Goal: Information Seeking & Learning: Learn about a topic

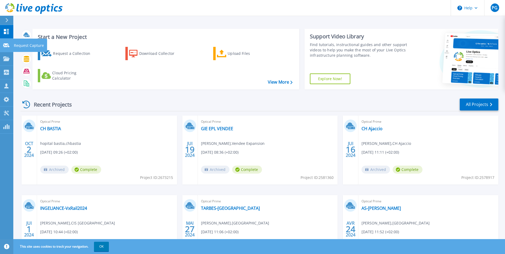
click at [14, 45] on p "Request Capture" at bounding box center [29, 46] width 30 height 14
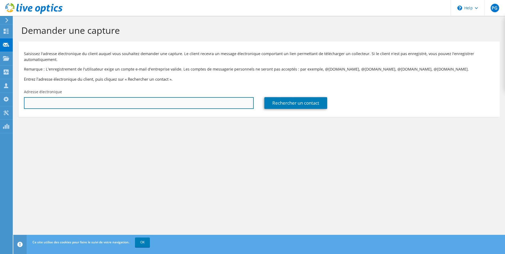
click at [85, 103] on input "text" at bounding box center [139, 103] width 230 height 12
click at [84, 102] on input "text" at bounding box center [139, 103] width 230 height 12
drag, startPoint x: 81, startPoint y: 99, endPoint x: 10, endPoint y: 98, distance: 71.6
click at [10, 98] on div "PG Membre de l'équipe Philippe GRANGER philippe.granger@kct.fr kct My Profile L…" at bounding box center [252, 127] width 505 height 254
paste input "antoine.cambien@ght-atlantique17.fr"
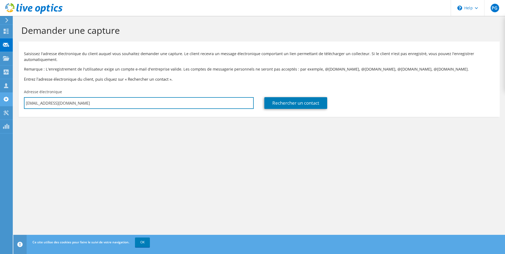
drag, startPoint x: 128, startPoint y: 106, endPoint x: 11, endPoint y: 105, distance: 116.3
click at [11, 105] on div "PG Membre de l'équipe Philippe GRANGER philippe.granger@kct.fr kct My Profile L…" at bounding box center [252, 127] width 505 height 254
drag, startPoint x: 27, startPoint y: 104, endPoint x: 200, endPoint y: 108, distance: 172.5
click at [200, 108] on input "antoine.camntoine.cambien@ght-atlantique17.frbiena" at bounding box center [139, 103] width 230 height 12
type input "a"
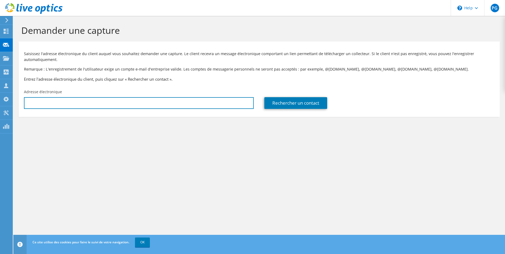
paste input "antoine.cambien@ght-atlantique17.fr"
type input "antoine.cambien@ght-atlantique17.fr"
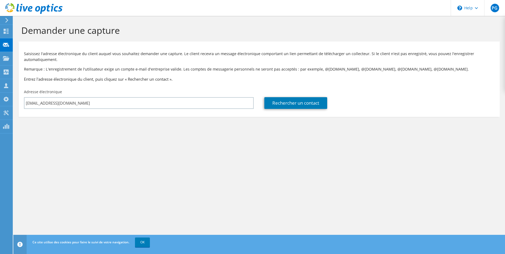
click at [221, 134] on section "Demander une capture Saisissez l'adresse électronique du client auquel vous sou…" at bounding box center [259, 79] width 492 height 127
click at [289, 104] on link "Rechercher un contact" at bounding box center [295, 103] width 63 height 12
type input "GHT Atlantique 17 [GHT]"
type input "Antoine"
type input "Cambien"
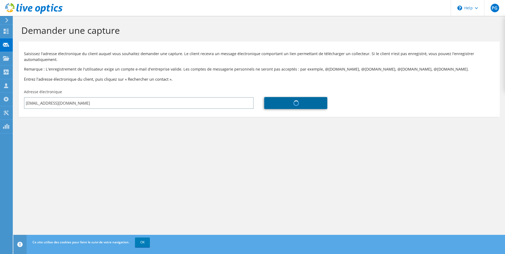
type input "France"
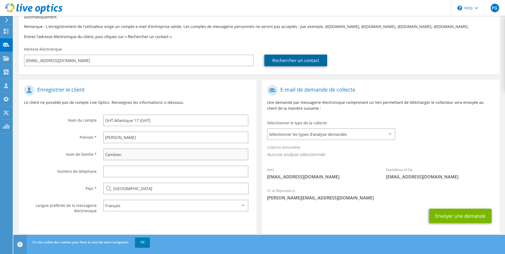
scroll to position [49, 0]
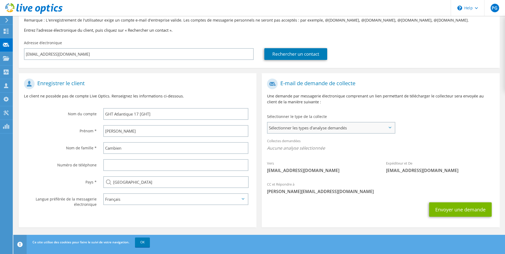
click at [332, 122] on span "Sélectionner les types d'analyse demandés" at bounding box center [330, 127] width 127 height 11
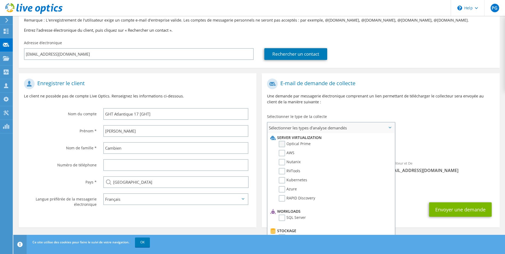
click at [280, 143] on label "Optical Prime" at bounding box center [295, 144] width 32 height 6
click at [0, 0] on input "Optical Prime" at bounding box center [0, 0] width 0 height 0
click at [285, 172] on label "RVTools" at bounding box center [290, 171] width 22 height 6
click at [0, 0] on input "RVTools" at bounding box center [0, 0] width 0 height 0
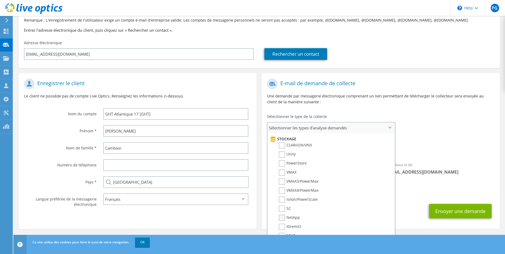
scroll to position [80, 0]
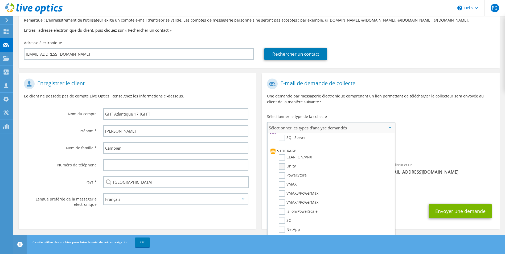
click at [289, 165] on label "Unity" at bounding box center [287, 166] width 17 height 6
click at [0, 0] on input "Unity" at bounding box center [0, 0] width 0 height 0
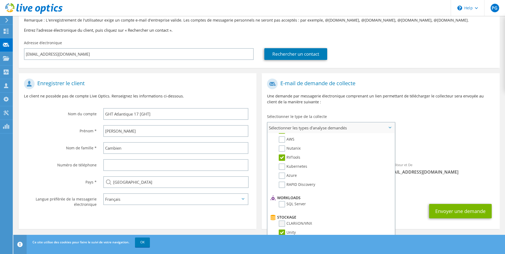
scroll to position [40, 0]
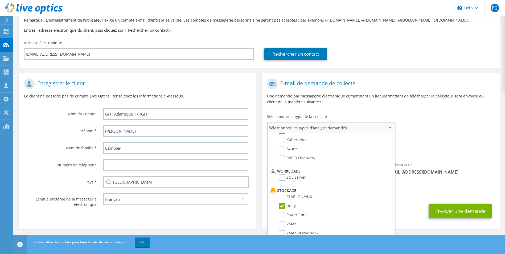
click at [284, 203] on label "Unity" at bounding box center [287, 206] width 17 height 6
click at [0, 0] on input "Unity" at bounding box center [0, 0] width 0 height 0
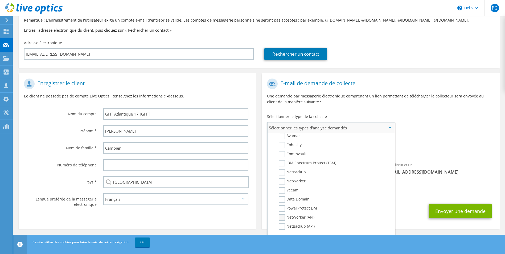
scroll to position [253, 0]
click at [454, 189] on div "CC et Répondre à philippe.granger@kct.fr" at bounding box center [381, 189] width 238 height 18
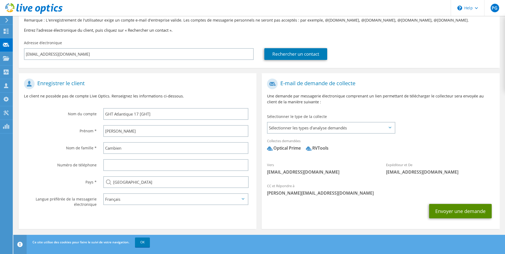
click at [466, 214] on button "Envoyer une demande" at bounding box center [460, 211] width 63 height 14
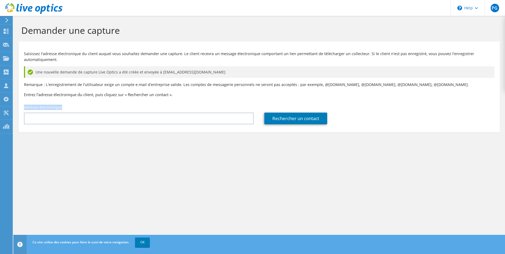
click at [193, 91] on div "Saisissez l'adresse électronique du client auquel vous souhaitez demander une c…" at bounding box center [259, 85] width 481 height 83
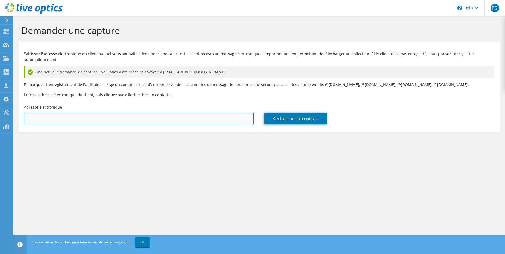
drag, startPoint x: 193, startPoint y: 91, endPoint x: 189, endPoint y: 114, distance: 23.6
click at [190, 113] on input "text" at bounding box center [139, 119] width 230 height 12
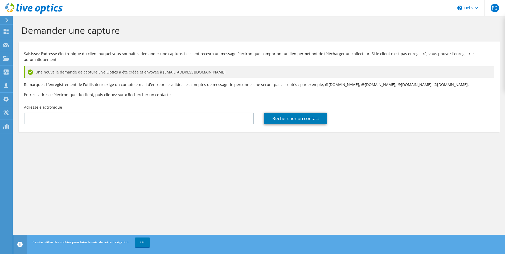
click at [243, 190] on div "Demander une capture Saisissez l'adresse électronique du client auquel vous sou…" at bounding box center [259, 135] width 492 height 238
click at [13, 73] on div "Collecteurs" at bounding box center [28, 71] width 31 height 13
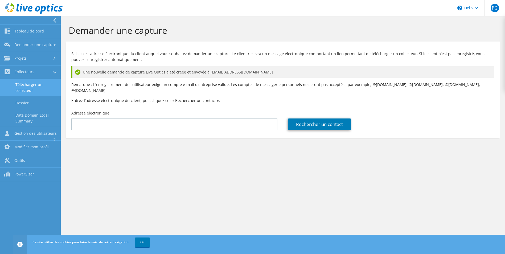
click at [39, 83] on link "Télécharger un collecteur" at bounding box center [30, 87] width 61 height 17
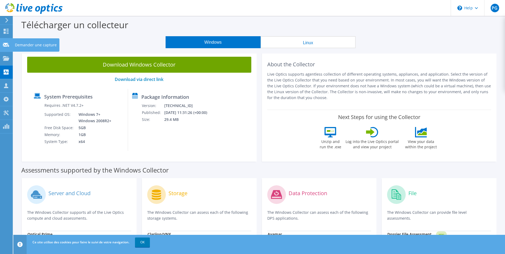
click at [26, 46] on div "Demander une capture" at bounding box center [35, 44] width 47 height 13
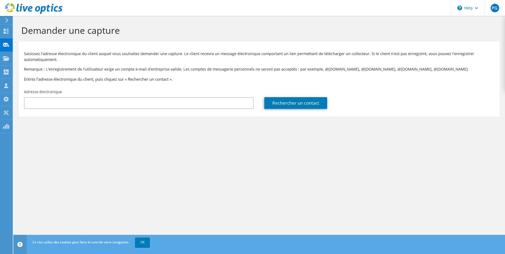
click at [6, 20] on icon at bounding box center [7, 20] width 4 height 5
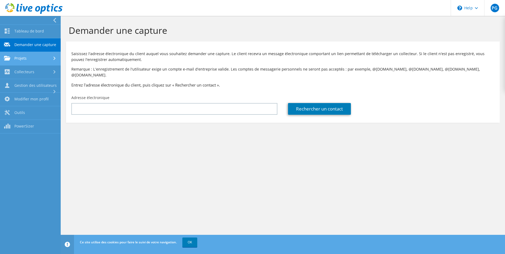
click at [29, 59] on link "Projets" at bounding box center [30, 59] width 61 height 14
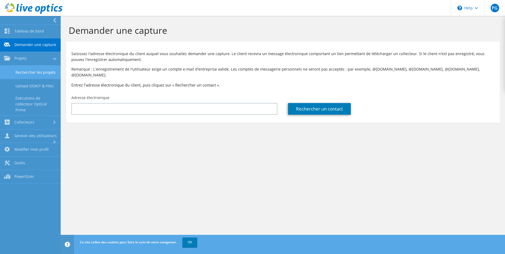
click at [43, 76] on link "Rechercher les projets" at bounding box center [30, 72] width 61 height 14
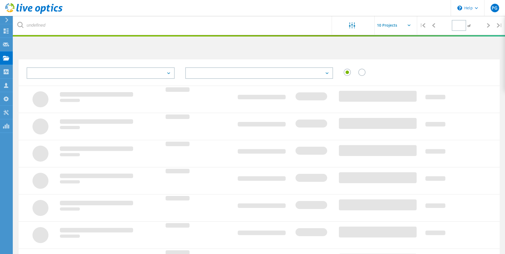
type input "1"
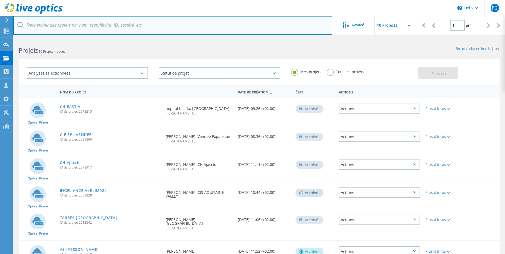
click at [89, 24] on input "text" at bounding box center [172, 25] width 319 height 19
type input "r"
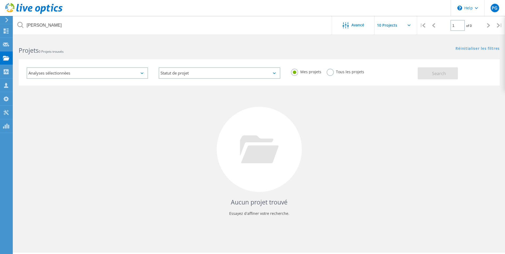
click at [96, 69] on div "Analyses sélectionnées" at bounding box center [87, 72] width 121 height 11
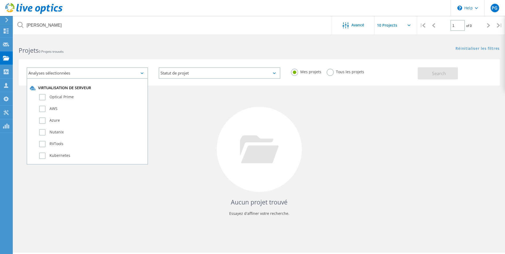
click at [331, 72] on label "Tous les projets" at bounding box center [346, 71] width 38 height 5
click at [0, 0] on input "Tous les projets" at bounding box center [0, 0] width 0 height 0
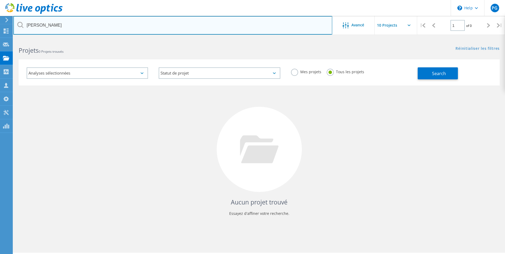
drag, startPoint x: 91, startPoint y: 29, endPoint x: 10, endPoint y: 24, distance: 81.3
click at [10, 39] on div "\n Help Explore Helpful Articles Contact Support PG Membre d'équipe de partenai…" at bounding box center [252, 154] width 505 height 230
type input "cambien"
drag, startPoint x: 51, startPoint y: 28, endPoint x: 20, endPoint y: 27, distance: 30.1
click at [20, 27] on div "cambien" at bounding box center [172, 25] width 319 height 19
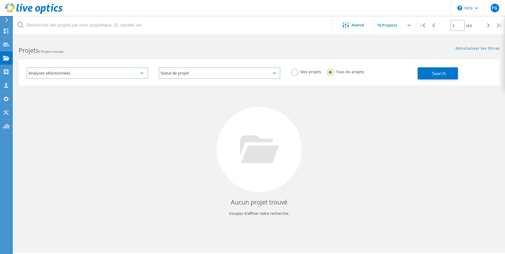
click at [299, 73] on label "Mes projets" at bounding box center [306, 71] width 30 height 5
click at [0, 0] on input "Mes projets" at bounding box center [0, 0] width 0 height 0
click at [436, 75] on span "Search" at bounding box center [439, 74] width 14 height 6
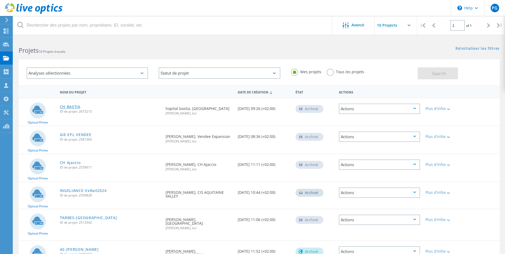
click at [76, 106] on link "CH BASTIA" at bounding box center [70, 107] width 20 height 4
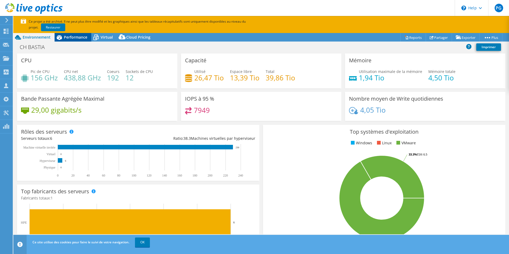
click at [72, 35] on span "Performance" at bounding box center [75, 37] width 23 height 5
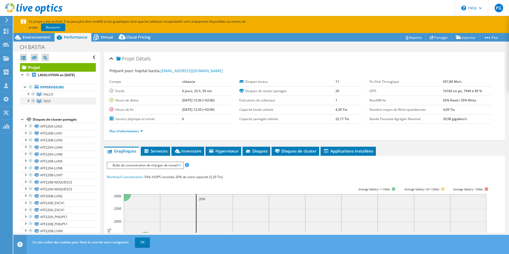
click at [28, 100] on div at bounding box center [27, 100] width 5 height 5
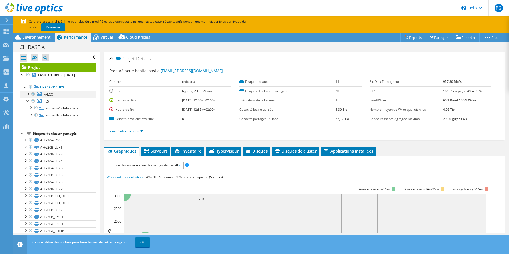
click at [28, 95] on div at bounding box center [27, 93] width 5 height 5
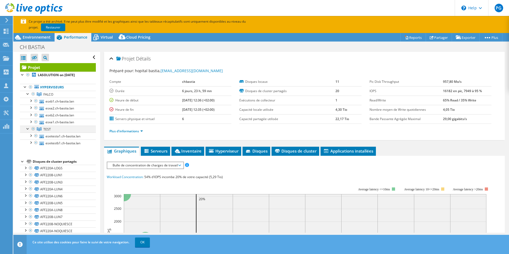
drag, startPoint x: 33, startPoint y: 127, endPoint x: 34, endPoint y: 130, distance: 2.7
click at [33, 127] on div at bounding box center [33, 129] width 5 height 6
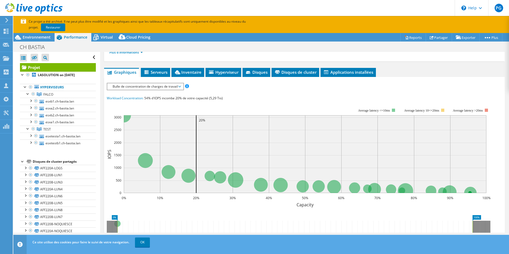
scroll to position [53, 0]
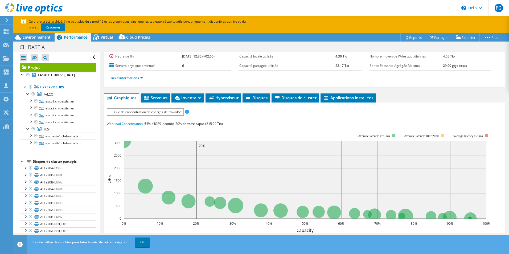
click at [151, 110] on span "Bulle de concentration de charges de travail" at bounding box center [145, 112] width 71 height 6
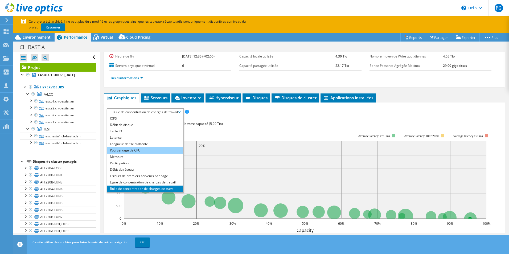
click at [149, 149] on li "Pourcentage de CPU" at bounding box center [145, 150] width 76 height 6
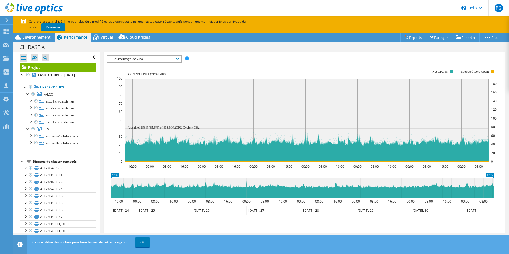
scroll to position [0, 0]
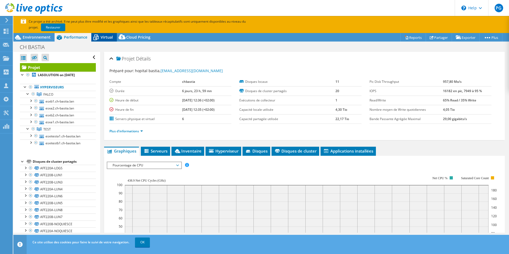
click at [104, 36] on span "Virtual" at bounding box center [107, 37] width 12 height 5
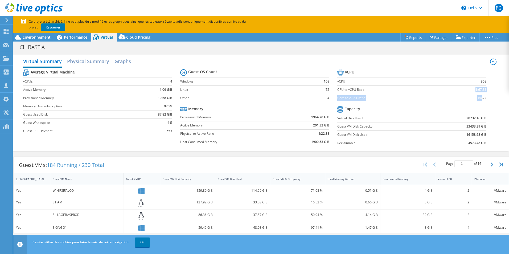
drag, startPoint x: 478, startPoint y: 93, endPoint x: 478, endPoint y: 99, distance: 6.1
click at [478, 99] on tbody "vCPU vCPU 808 CPU to vCPU Ratio 1:67.33 Core to vCPU Ratio 1:4.22" at bounding box center [411, 85] width 149 height 34
drag, startPoint x: 478, startPoint y: 99, endPoint x: 481, endPoint y: 144, distance: 45.1
click at [481, 144] on tbody "Capacity Virtual Disk Used 20732.16 GiB Guest VM Disk Capacity 33433.39 GiB Gue…" at bounding box center [411, 126] width 149 height 42
click at [483, 144] on section "vCPU vCPU 808 CPU to vCPU Ratio 1:67.33 Core to vCPU Ratio 1:4.22 Capacity Virt…" at bounding box center [415, 109] width 157 height 82
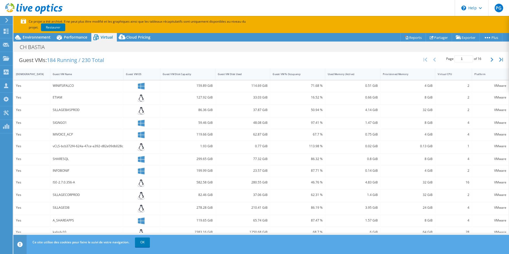
scroll to position [106, 0]
click at [440, 73] on div "Virtual CPU" at bounding box center [450, 72] width 25 height 3
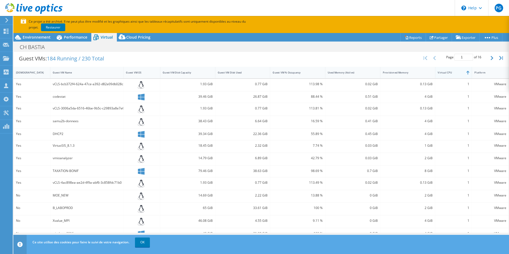
click at [453, 73] on div "Virtual CPU" at bounding box center [450, 72] width 25 height 3
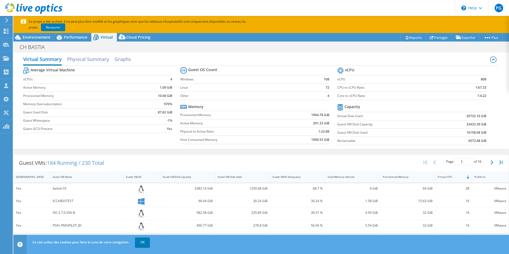
scroll to position [0, 0]
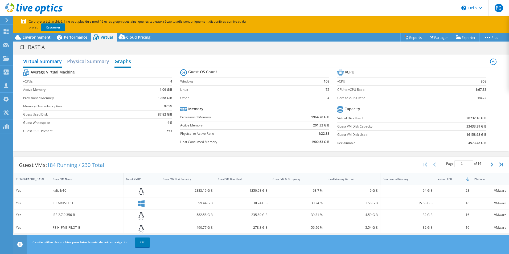
click at [124, 62] on h2 "Graphs" at bounding box center [122, 62] width 17 height 12
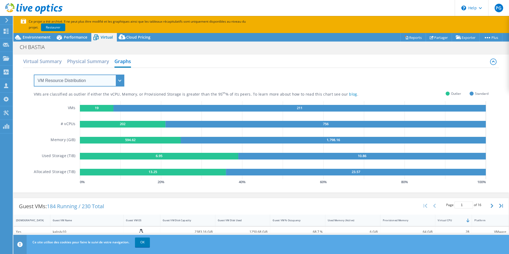
click at [109, 82] on select "VM Resource Distribution Provisioning Contrast Over Provisioning" at bounding box center [79, 81] width 90 height 12
select select "Over Provisioning"
click at [34, 75] on select "VM Resource Distribution Provisioning Contrast Over Provisioning" at bounding box center [79, 81] width 90 height 12
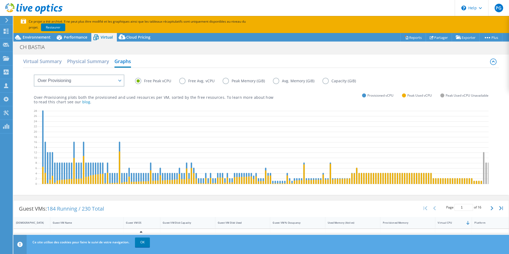
click at [195, 80] on label "Free Avg. vCPU" at bounding box center [200, 81] width 43 height 6
click at [0, 0] on input "Free Avg. vCPU" at bounding box center [0, 0] width 0 height 0
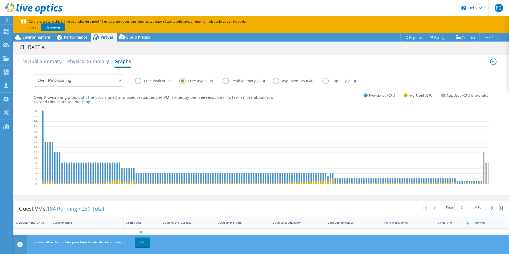
click at [228, 83] on label "Peak Memory (GiB)" at bounding box center [248, 81] width 50 height 6
click at [0, 0] on input "Peak Memory (GiB)" at bounding box center [0, 0] width 0 height 0
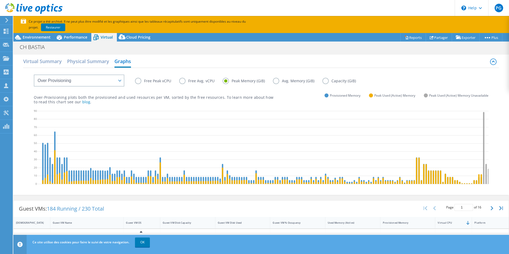
click at [277, 80] on label "Avg. Memory (GiB)" at bounding box center [298, 81] width 50 height 6
click at [0, 0] on input "Avg. Memory (GiB)" at bounding box center [0, 0] width 0 height 0
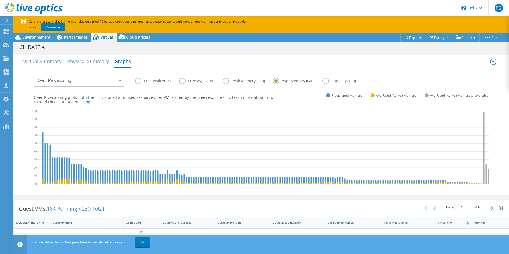
click at [142, 81] on label "Free Peak vCPU" at bounding box center [157, 81] width 44 height 6
click at [0, 0] on input "Free Peak vCPU" at bounding box center [0, 0] width 0 height 0
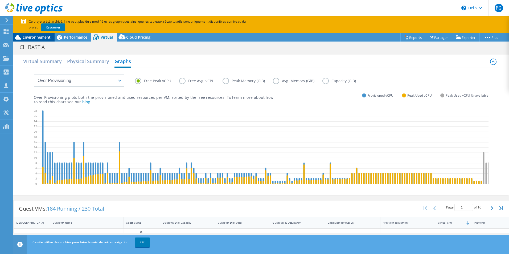
click at [30, 40] on div "Environnement" at bounding box center [33, 37] width 41 height 9
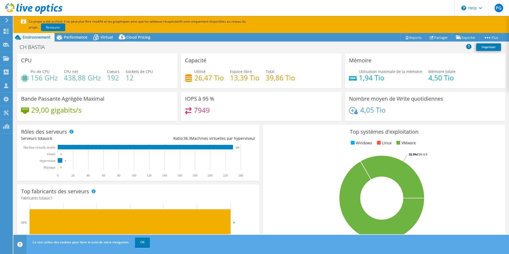
click at [5, 18] on div at bounding box center [6, 20] width 6 height 5
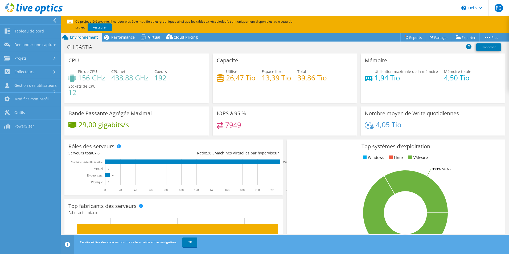
click at [26, 11] on icon at bounding box center [33, 8] width 57 height 11
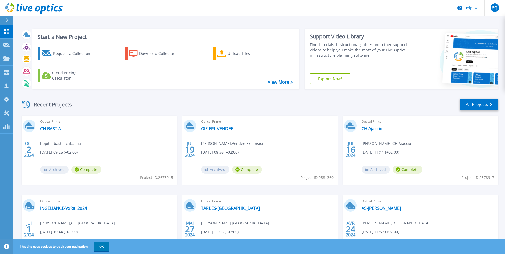
click at [7, 19] on icon at bounding box center [7, 20] width 3 height 4
click at [167, 30] on div "Start a New Project Request a Collection Download Collector Upload Files Cloud …" at bounding box center [165, 59] width 267 height 61
click at [497, 11] on div "PG" at bounding box center [495, 7] width 9 height 9
click at [410, 95] on div "Recent Projects All Projects [DATE] Optical Prime CH BASTIA hopital bastia , ch…" at bounding box center [259, 186] width 478 height 185
click at [22, 61] on p "Projects" at bounding box center [21, 59] width 14 height 14
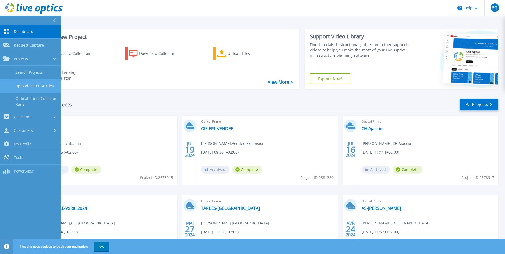
click at [39, 83] on link "Upload SIOKIT & Files" at bounding box center [30, 86] width 61 height 14
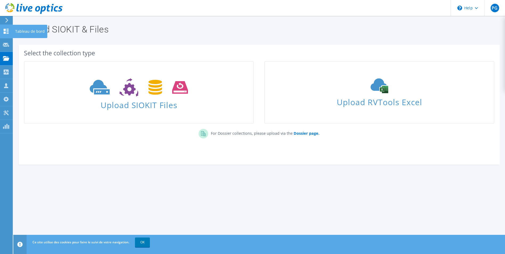
click at [14, 35] on div "Tableau de bord" at bounding box center [30, 31] width 35 height 13
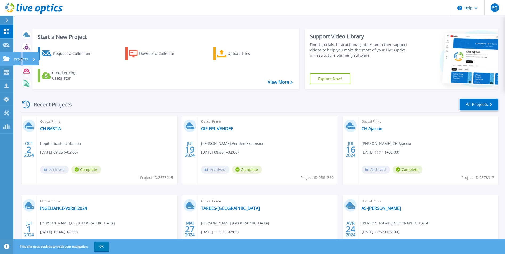
click at [22, 60] on p "Projects" at bounding box center [21, 59] width 14 height 14
click at [161, 151] on div "Optical Prime CH BASTIA hopital bastia , [GEOGRAPHIC_DATA] [DATE] 09:26 (+02:00…" at bounding box center [107, 150] width 140 height 69
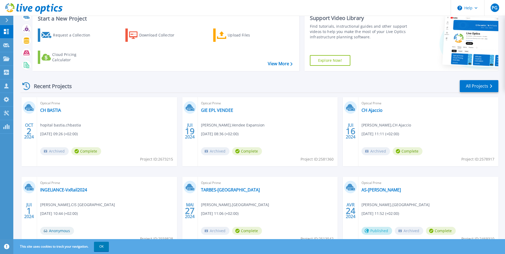
scroll to position [41, 0]
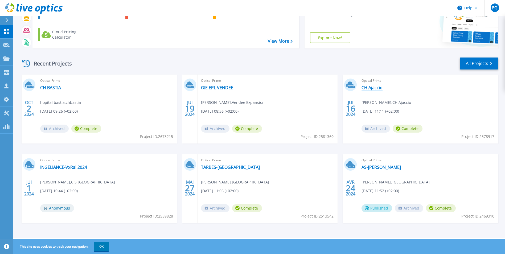
click at [376, 86] on link "CH Ajaccio" at bounding box center [371, 87] width 21 height 5
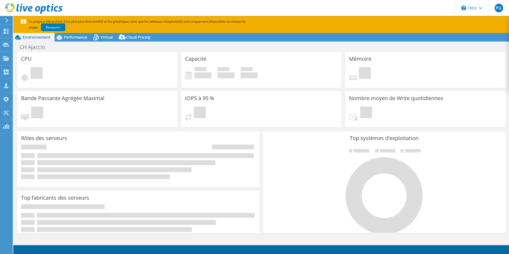
select select "USD"
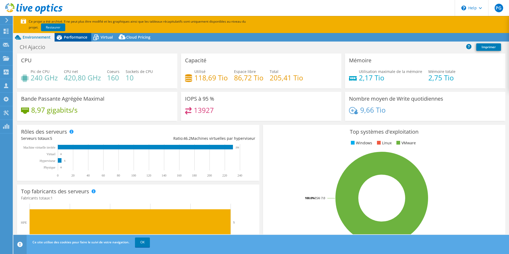
click at [72, 38] on span "Performance" at bounding box center [75, 37] width 23 height 5
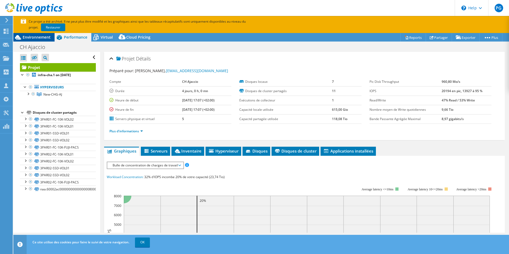
click at [43, 36] on span "Environnement" at bounding box center [37, 37] width 28 height 5
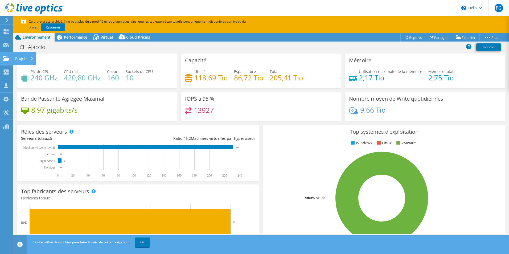
click at [24, 59] on div "Projets" at bounding box center [25, 58] width 24 height 13
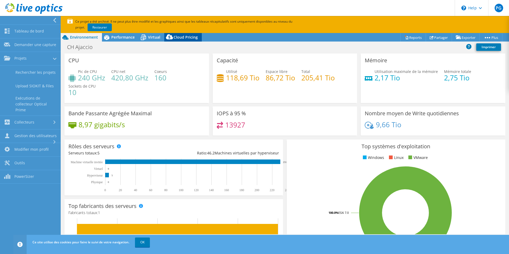
click at [123, 34] on div "Performance" at bounding box center [120, 37] width 37 height 9
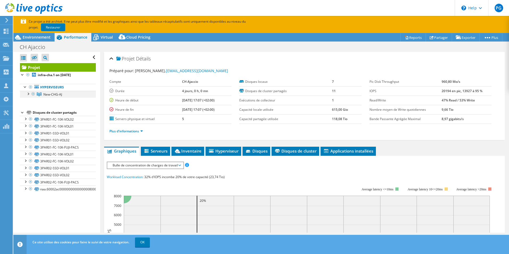
click at [30, 96] on div at bounding box center [27, 93] width 5 height 5
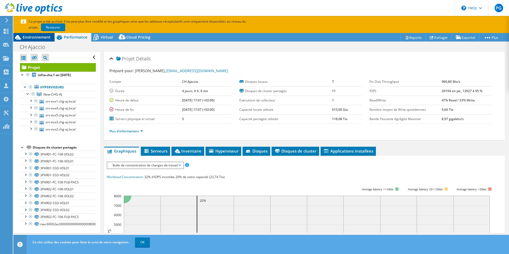
click at [28, 37] on span "Environnement" at bounding box center [37, 37] width 28 height 5
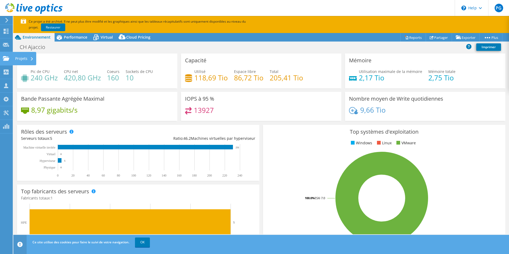
click at [24, 56] on div "Projets" at bounding box center [25, 58] width 24 height 13
